Goal: Information Seeking & Learning: Understand process/instructions

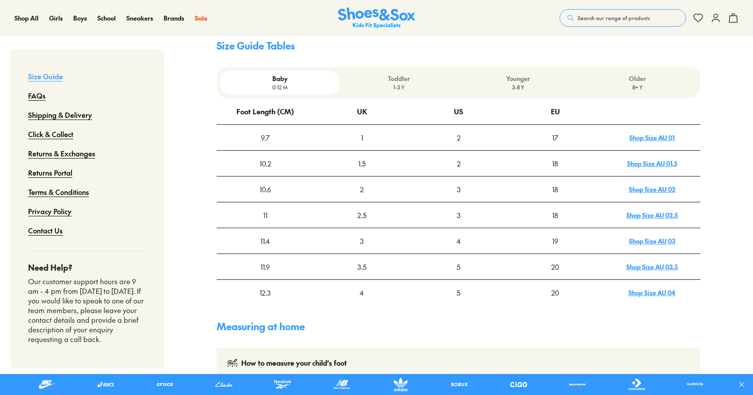
scroll to position [250, 0]
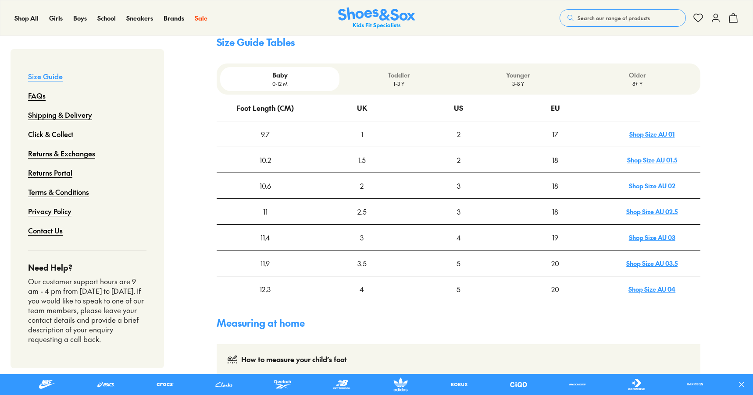
click at [280, 80] on p "0-12 M" at bounding box center [280, 84] width 112 height 8
click at [399, 71] on p "Toddler" at bounding box center [399, 75] width 112 height 9
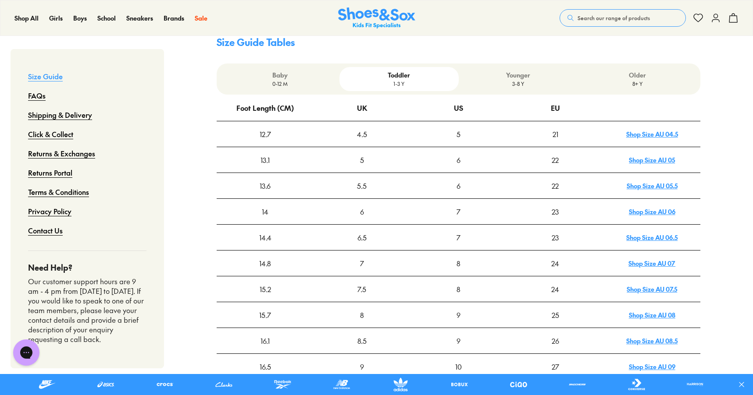
scroll to position [0, 0]
drag, startPoint x: 256, startPoint y: 256, endPoint x: 282, endPoint y: 256, distance: 25.9
click at [282, 256] on div "14.8" at bounding box center [265, 263] width 96 height 25
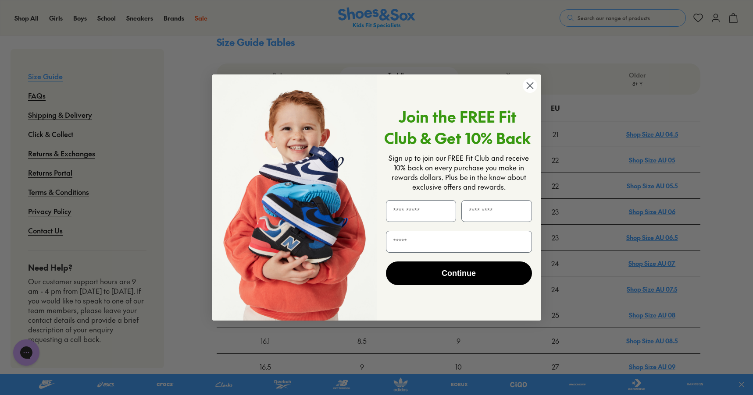
click at [529, 84] on circle "Close dialog" at bounding box center [529, 85] width 14 height 14
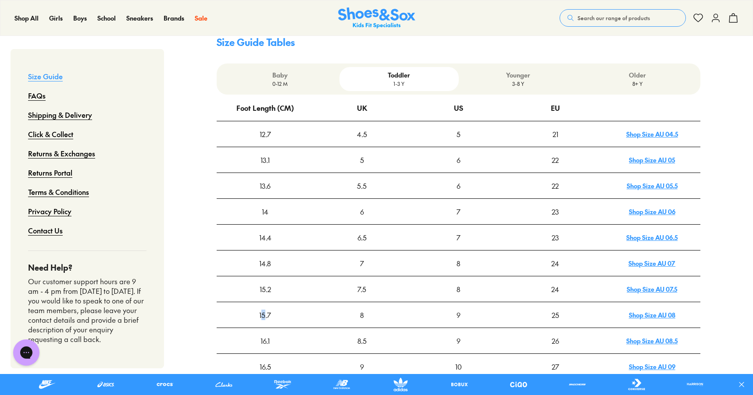
click at [264, 306] on div "15.7" at bounding box center [265, 315] width 96 height 25
drag, startPoint x: 554, startPoint y: 305, endPoint x: 554, endPoint y: 300, distance: 4.8
click at [554, 303] on div "25" at bounding box center [555, 315] width 96 height 25
drag, startPoint x: 256, startPoint y: 299, endPoint x: 569, endPoint y: 309, distance: 313.1
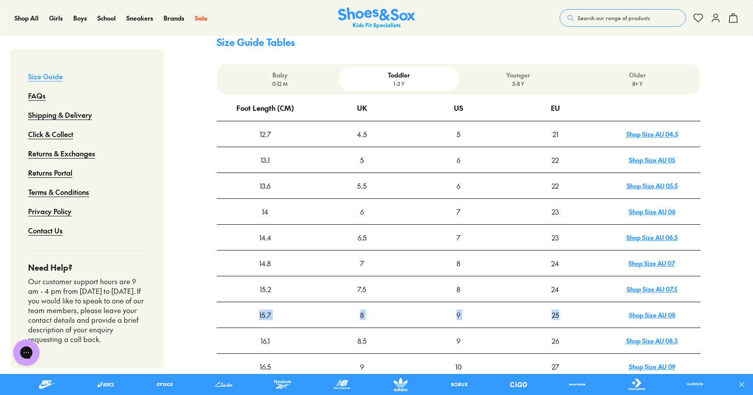
click at [569, 309] on tr "15.7 8 9 25 Shop Size AU 08" at bounding box center [459, 315] width 484 height 26
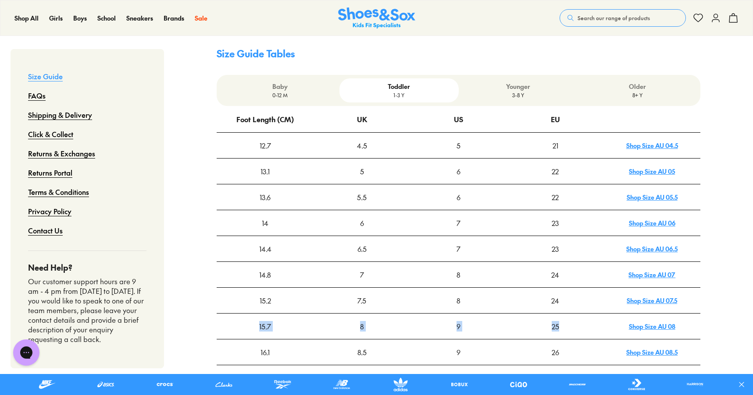
scroll to position [236, 0]
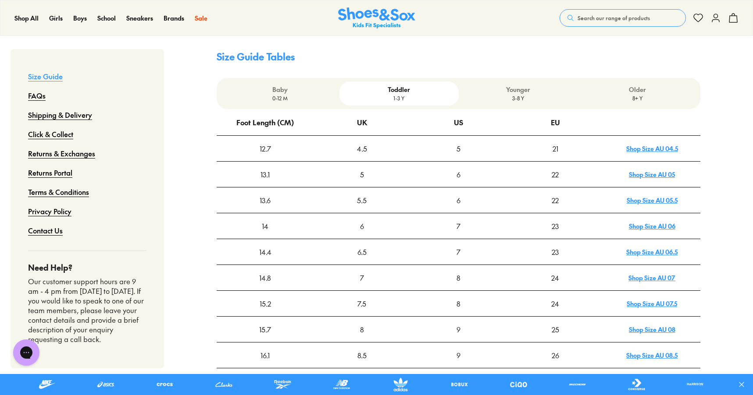
click at [522, 85] on p "Younger" at bounding box center [518, 89] width 112 height 9
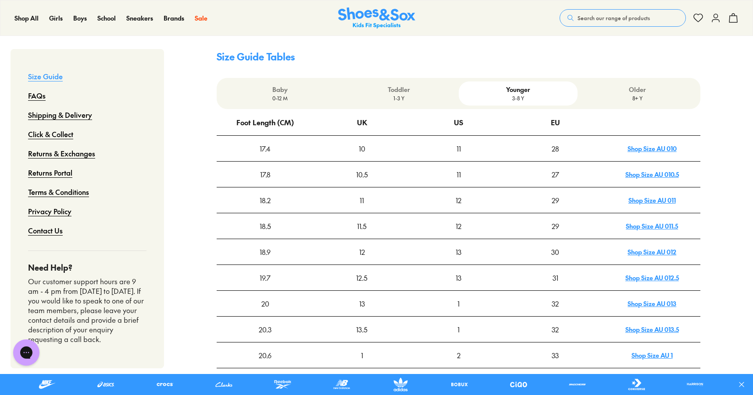
click at [399, 85] on p "Toddler" at bounding box center [399, 89] width 112 height 9
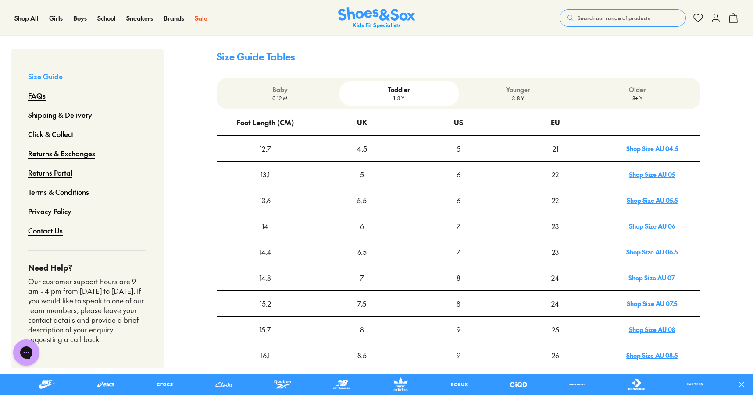
click at [554, 298] on div "24" at bounding box center [555, 304] width 96 height 25
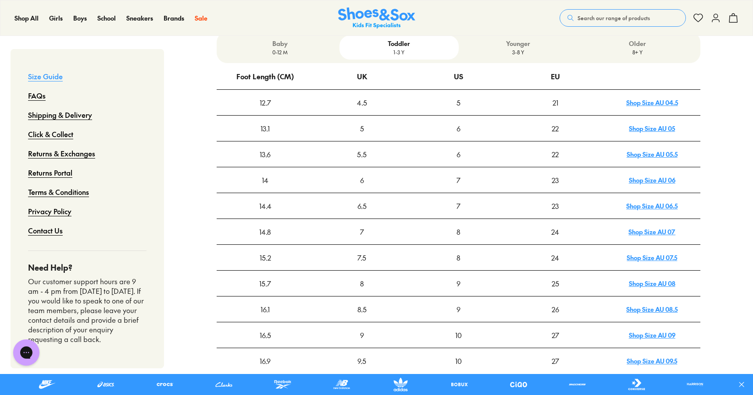
scroll to position [286, 0]
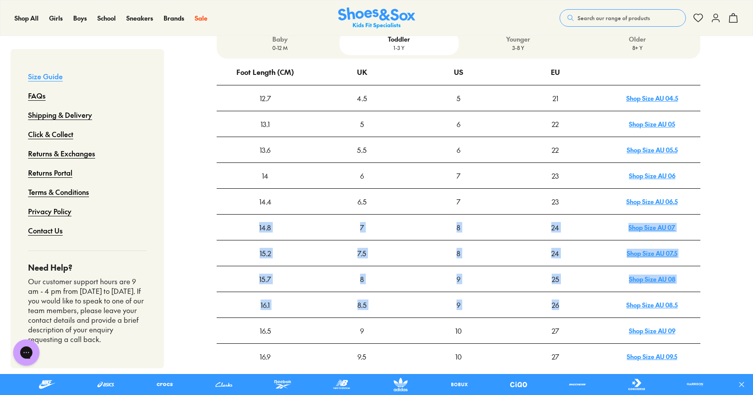
drag, startPoint x: 562, startPoint y: 300, endPoint x: 241, endPoint y: 219, distance: 330.5
click at [241, 219] on tbody "12.7 4.5 5 21 Shop Size AU 04.5 13.1 5 6 22 Shop Size AU 05 13.6 5.5 6 22 Shop …" at bounding box center [459, 227] width 484 height 284
click at [235, 297] on div "16.1" at bounding box center [265, 305] width 96 height 25
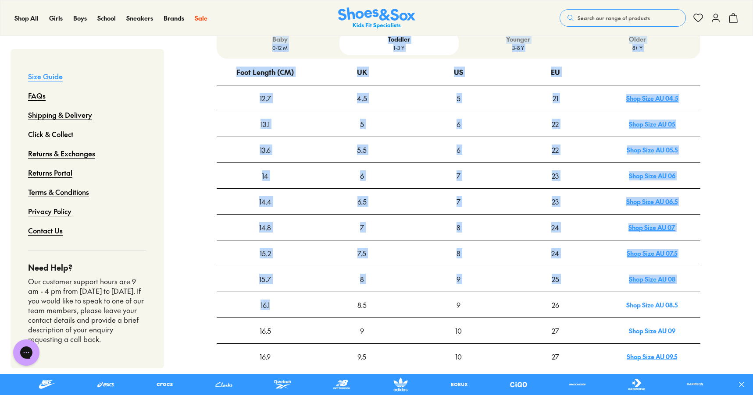
drag, startPoint x: 193, startPoint y: 297, endPoint x: 287, endPoint y: 298, distance: 93.8
click at [287, 298] on div "16.1" at bounding box center [265, 305] width 96 height 25
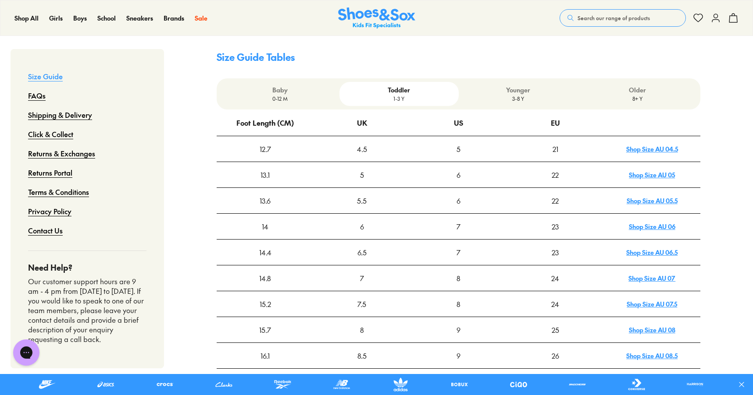
scroll to position [231, 0]
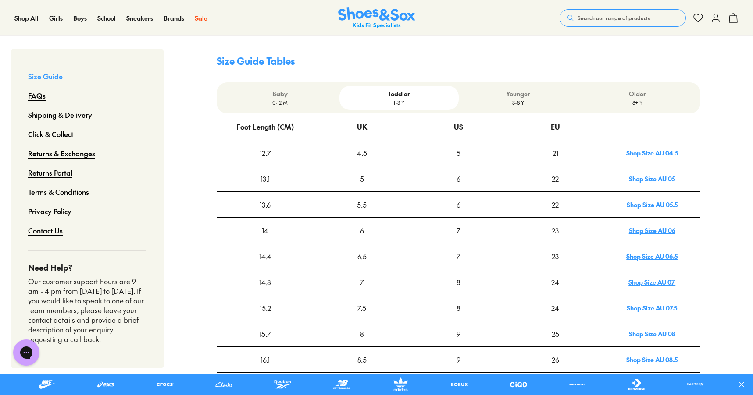
click at [512, 99] on p "3-8 Y" at bounding box center [518, 103] width 112 height 8
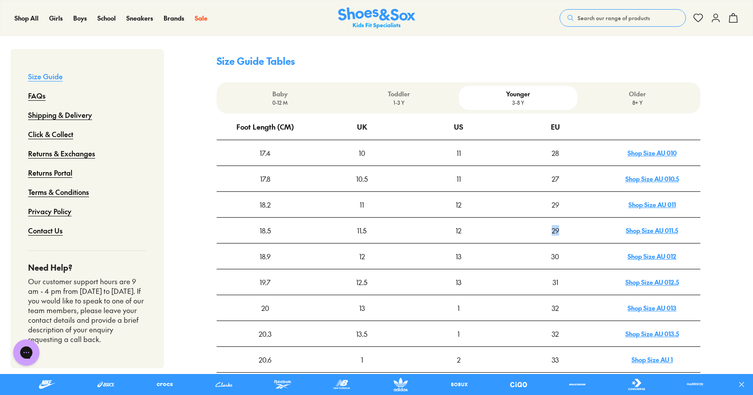
drag, startPoint x: 561, startPoint y: 222, endPoint x: 546, endPoint y: 221, distance: 14.5
click at [546, 221] on div "29" at bounding box center [555, 230] width 96 height 25
click at [554, 220] on div "29" at bounding box center [555, 230] width 96 height 25
drag, startPoint x: 564, startPoint y: 220, endPoint x: 240, endPoint y: 225, distance: 324.0
click at [240, 225] on tr "18.5 11.5 12 29 Shop Size AU 011.5" at bounding box center [459, 231] width 484 height 26
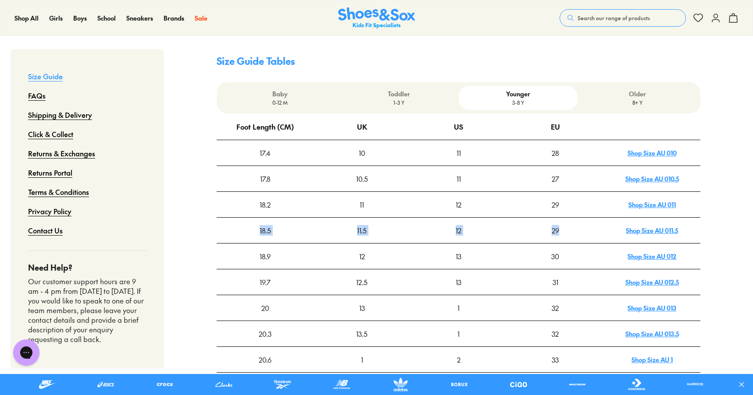
click at [240, 225] on div "18.5" at bounding box center [265, 230] width 96 height 25
drag, startPoint x: 257, startPoint y: 220, endPoint x: 276, endPoint y: 220, distance: 18.8
click at [276, 220] on div "18.5" at bounding box center [265, 230] width 96 height 25
